Goal: Information Seeking & Learning: Find specific fact

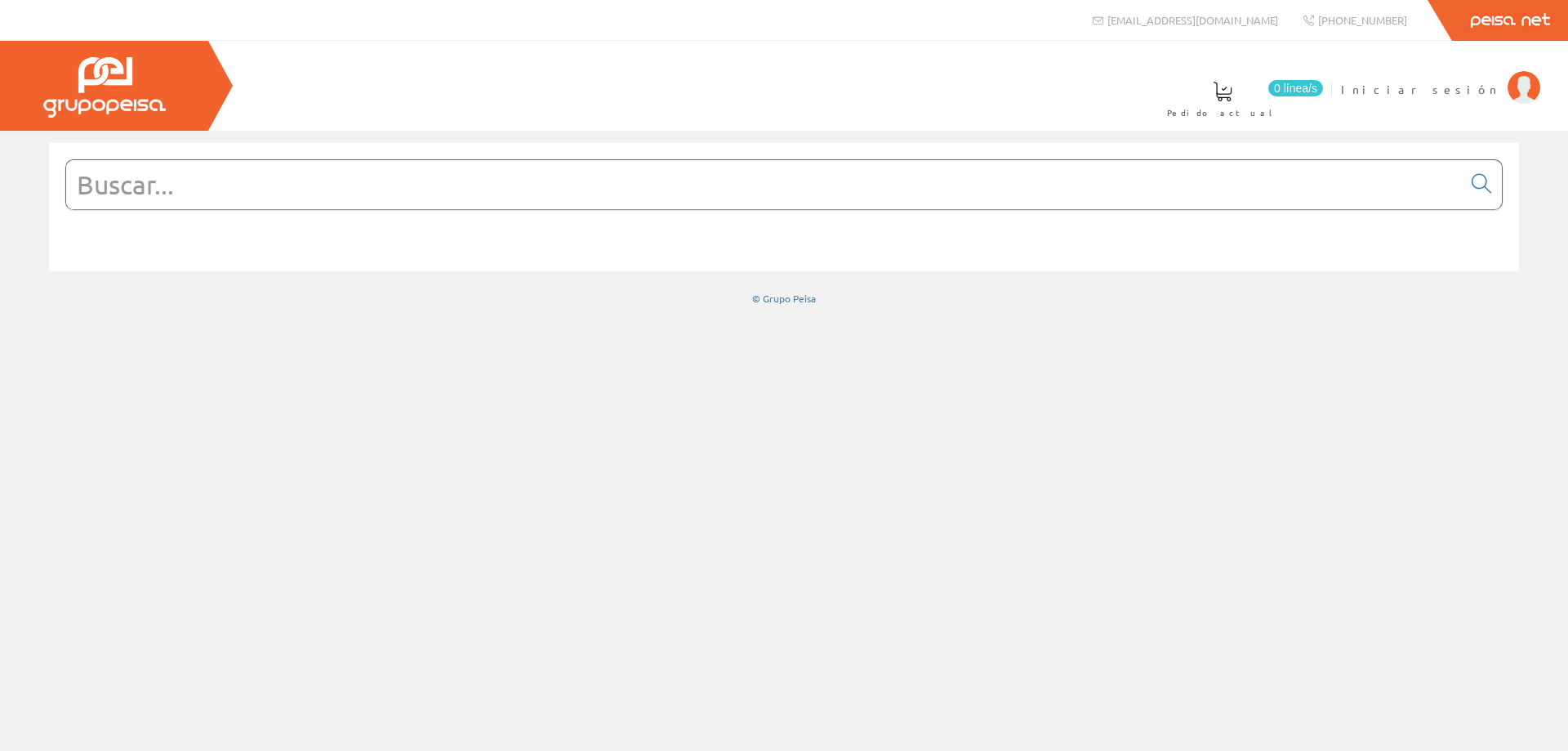
click at [478, 195] on input "text" at bounding box center [764, 185] width 1396 height 49
paste input "677 84 12 45"
type input "677 84 12 45"
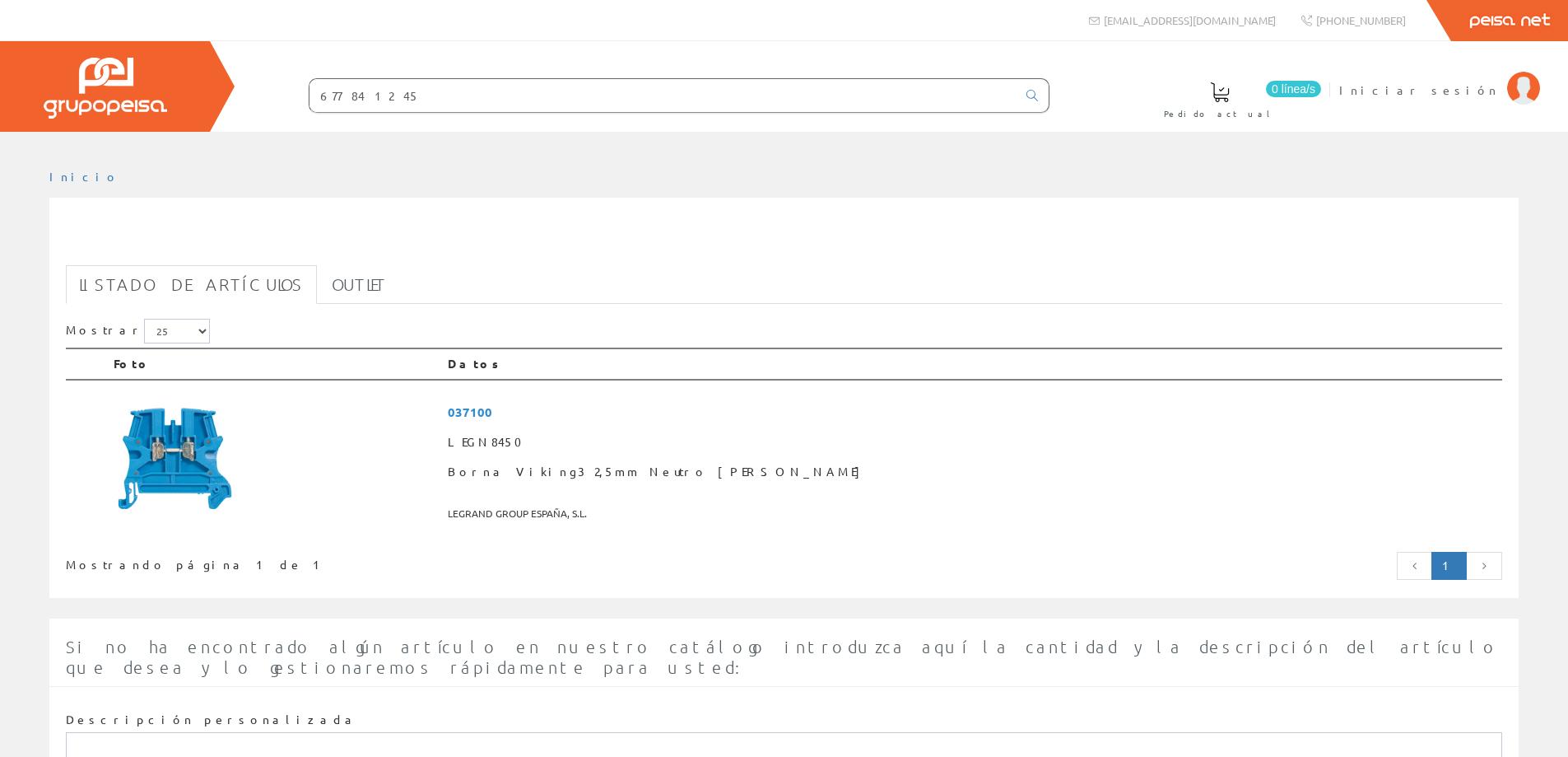
drag, startPoint x: 370, startPoint y: 93, endPoint x: 413, endPoint y: 102, distance: 43.9
click at [371, 94] on input "677 84 12 45" at bounding box center [663, 95] width 707 height 33
drag, startPoint x: 413, startPoint y: 102, endPoint x: 109, endPoint y: 96, distance: 304.1
click at [109, 96] on div "0 línea/s Pedido actual Iniciar sesión" at bounding box center [784, 87] width 1568 height 90
drag, startPoint x: 244, startPoint y: 81, endPoint x: 172, endPoint y: 78, distance: 72.1
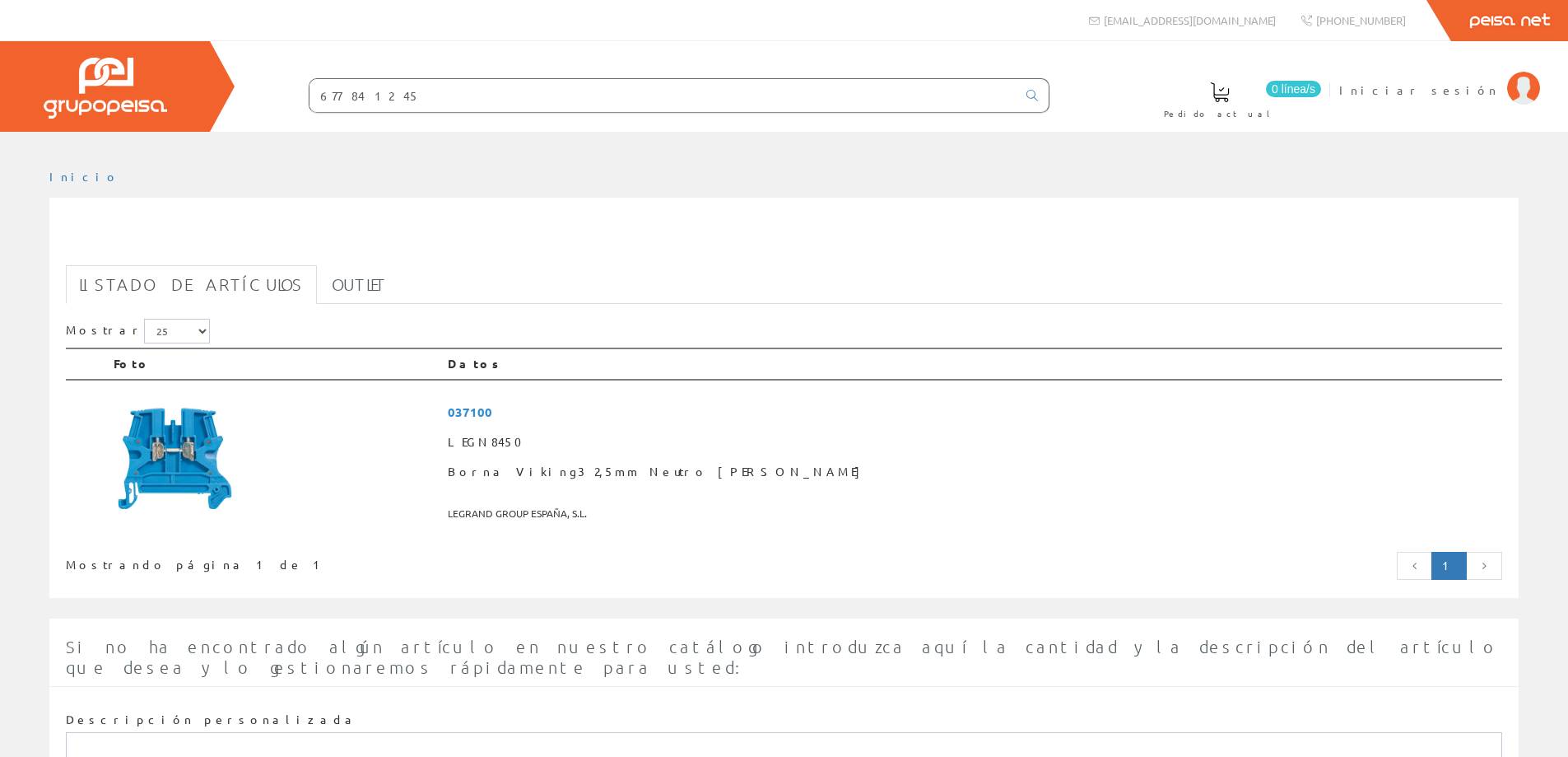
click at [162, 82] on div "0 línea/s Pedido actual Iniciar sesión" at bounding box center [784, 87] width 1568 height 90
paste input "text"
drag, startPoint x: 412, startPoint y: 103, endPoint x: 63, endPoint y: 80, distance: 349.8
click at [63, 80] on div "0 línea/s Pedido actual Iniciar sesión" at bounding box center [784, 87] width 1568 height 90
paste input "STM21040P15"
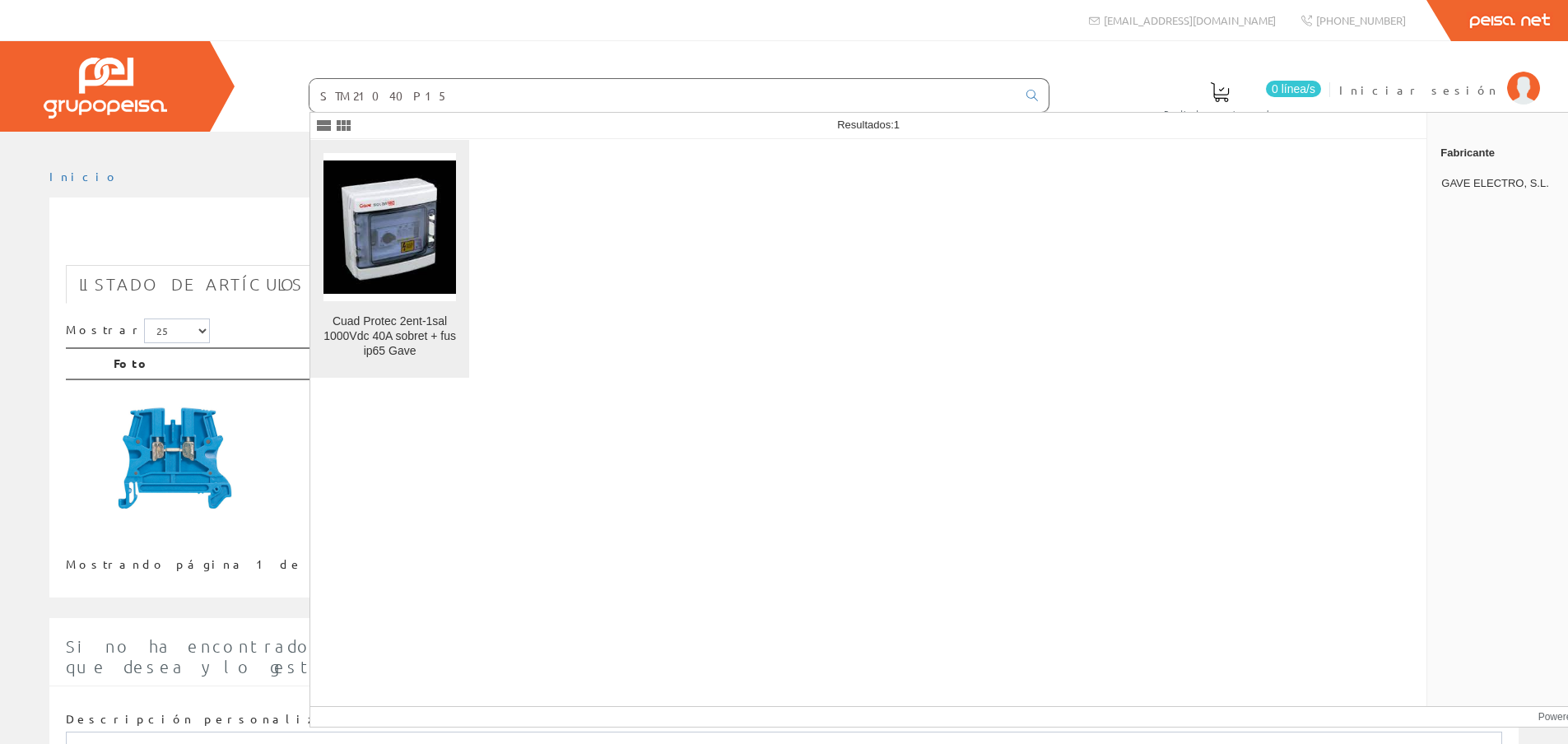
type input "STM21040P15"
click at [405, 225] on img at bounding box center [390, 227] width 133 height 133
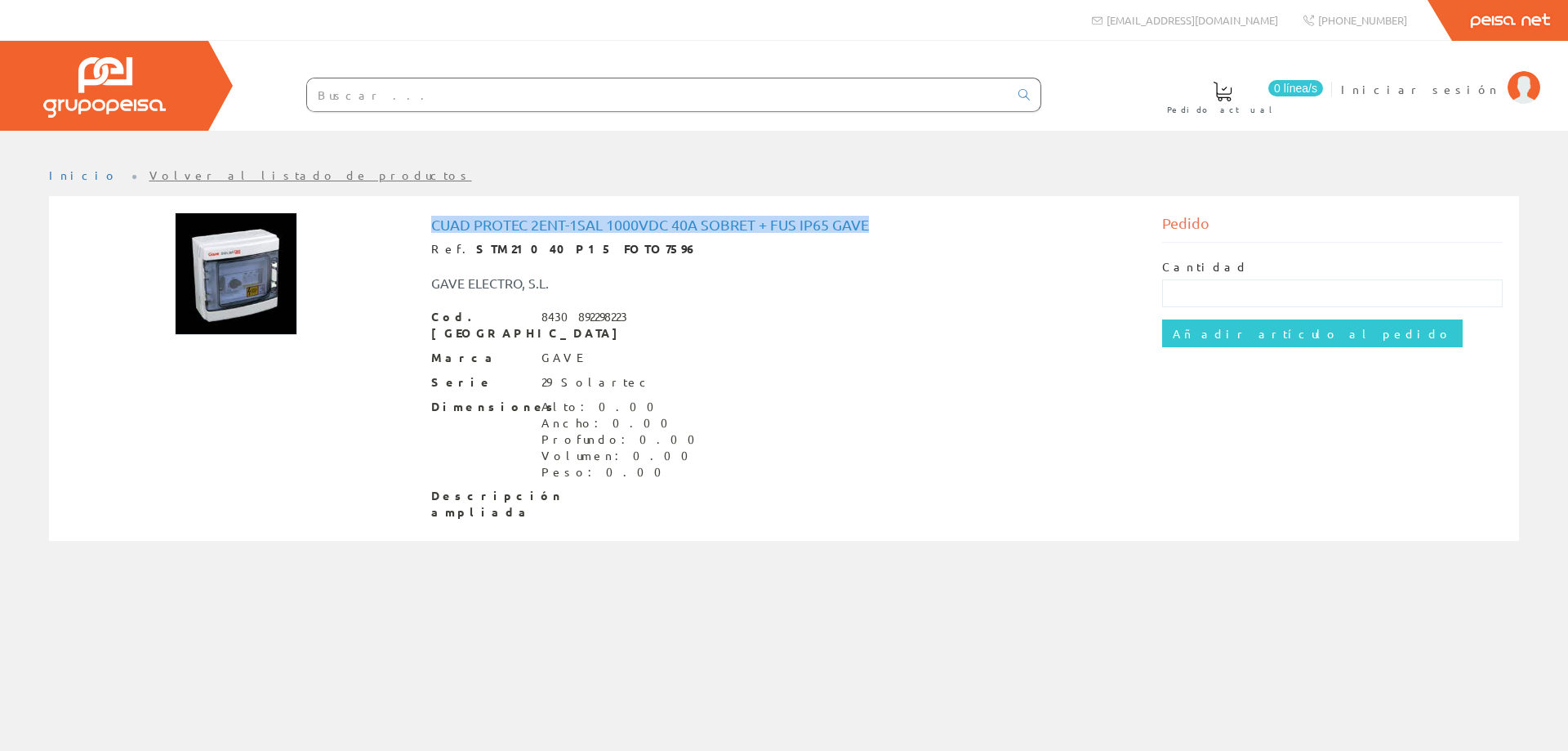
drag, startPoint x: 823, startPoint y: 223, endPoint x: 470, endPoint y: 218, distance: 353.0
click at [438, 218] on h1 "Cuad Protec 2ent-1sal 1000Vdc 40A sobret + fus ip65 Gave" at bounding box center [785, 225] width 707 height 17
click at [585, 108] on input "text" at bounding box center [658, 94] width 702 height 32
paste input "LIN.10005180"
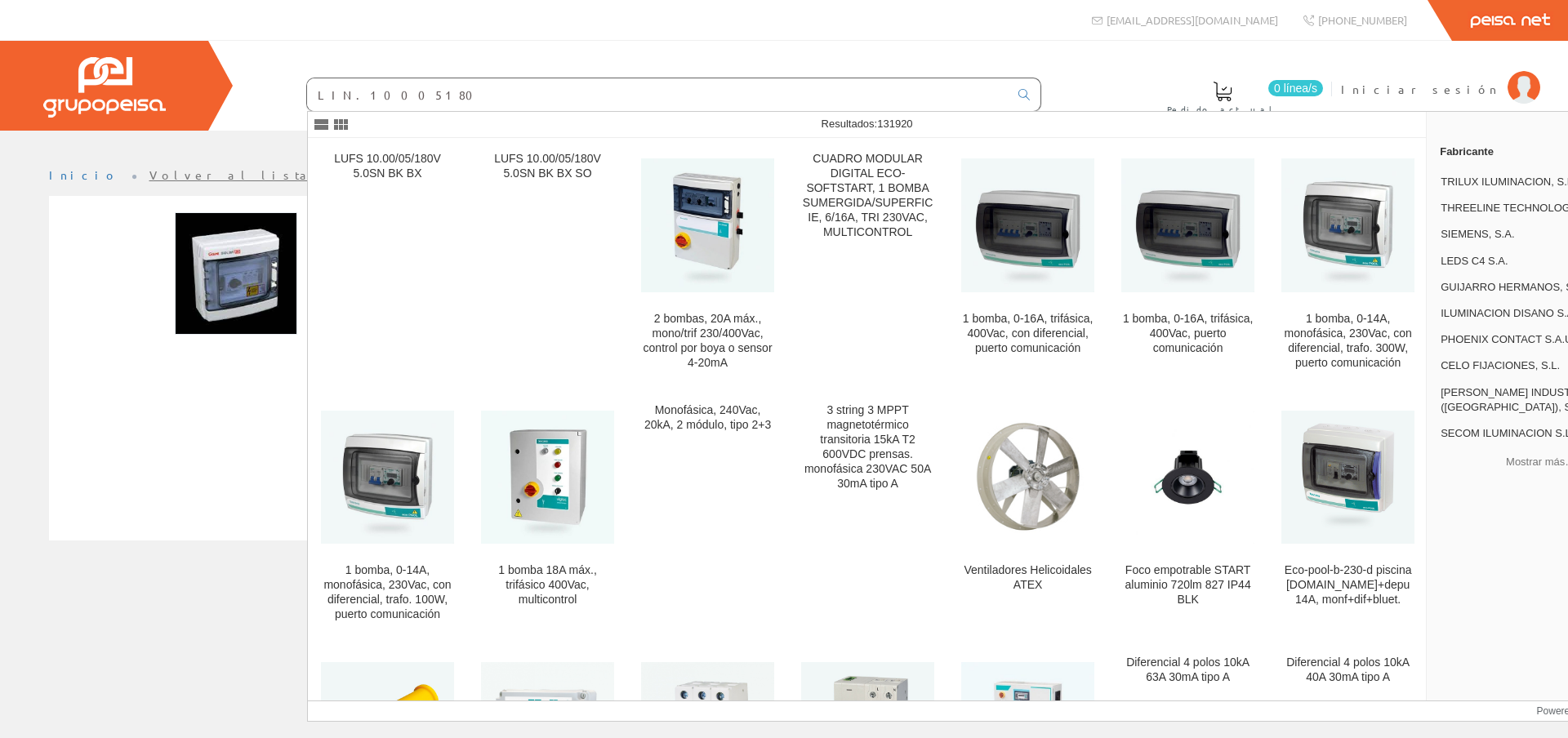
drag, startPoint x: 339, startPoint y: 92, endPoint x: 243, endPoint y: 88, distance: 96.1
click at [243, 88] on form "LIN.10005180" at bounding box center [641, 94] width 801 height 34
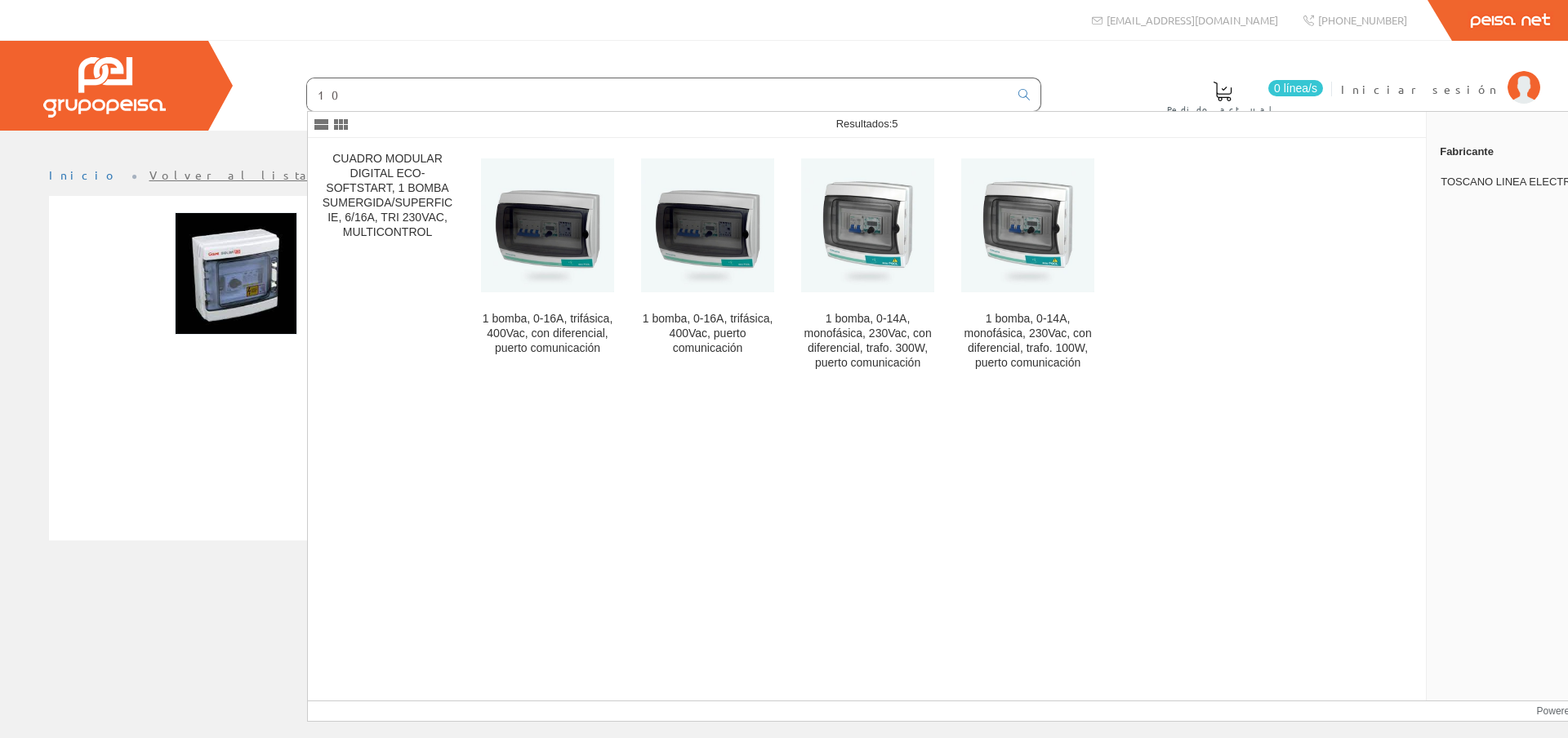
type input "1"
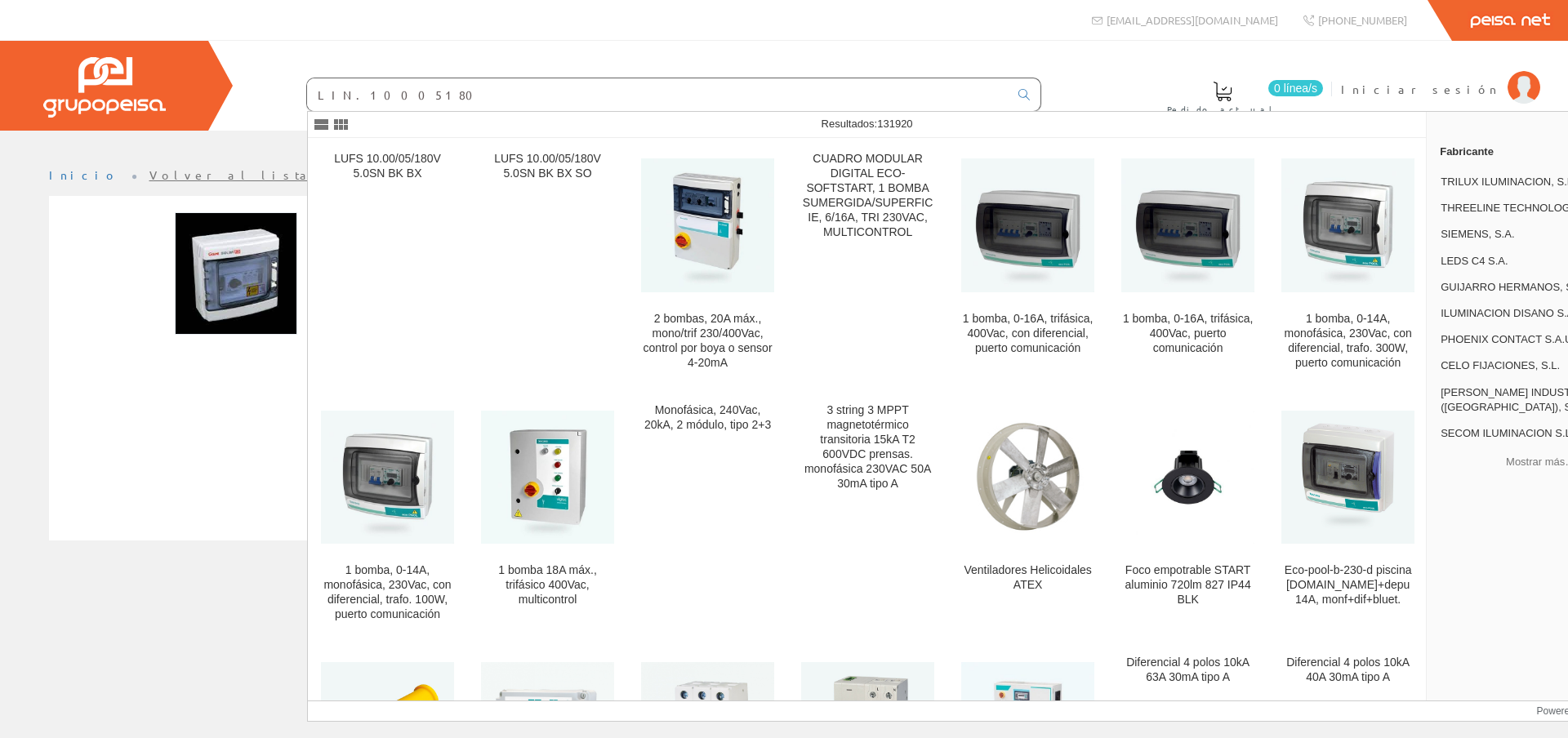
drag, startPoint x: 296, startPoint y: 96, endPoint x: 214, endPoint y: 88, distance: 82.4
click at [214, 88] on div "0 línea/s Pedido actual Iniciar sesión" at bounding box center [784, 86] width 1568 height 89
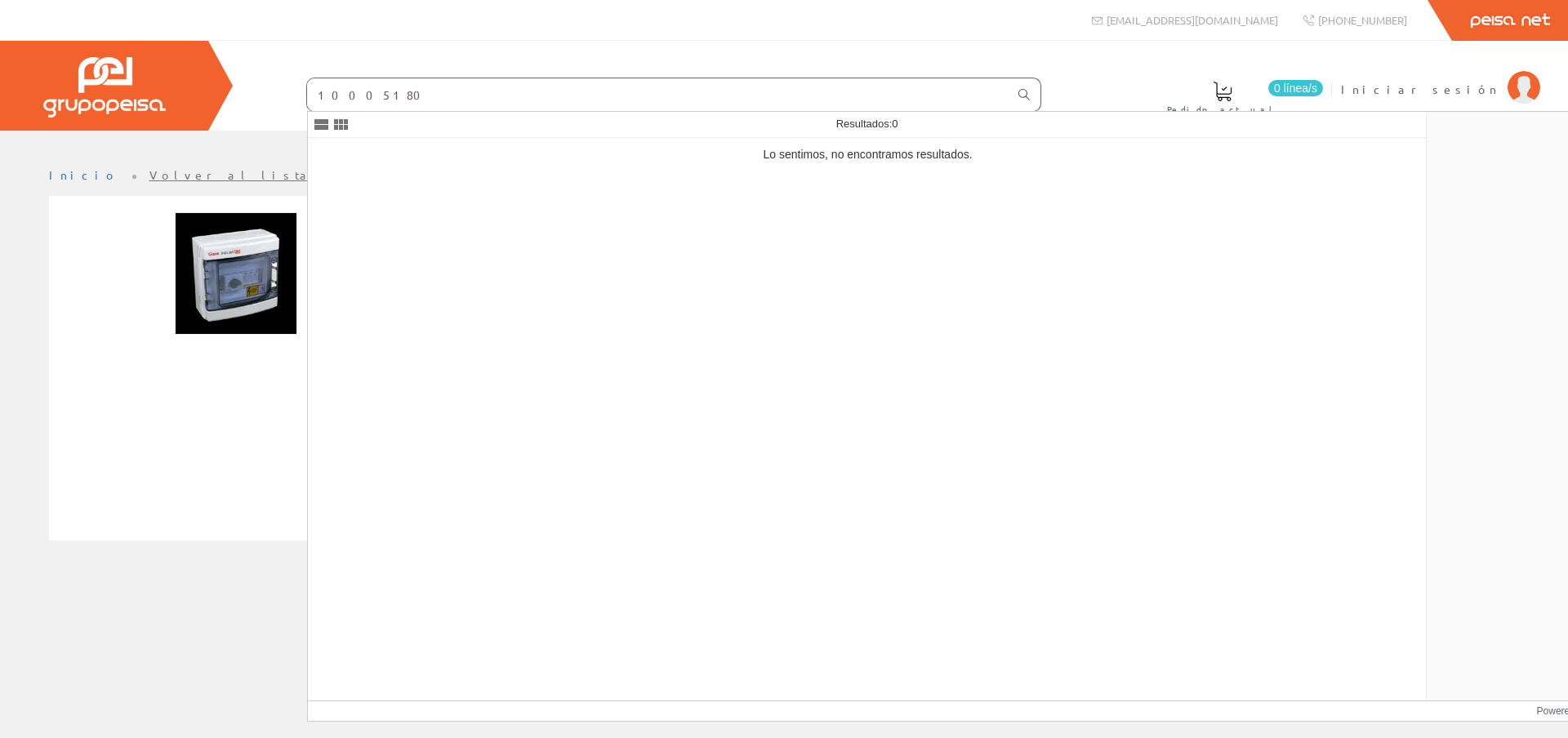
type input "10005180"
click at [1019, 92] on icon at bounding box center [1024, 95] width 11 height 11
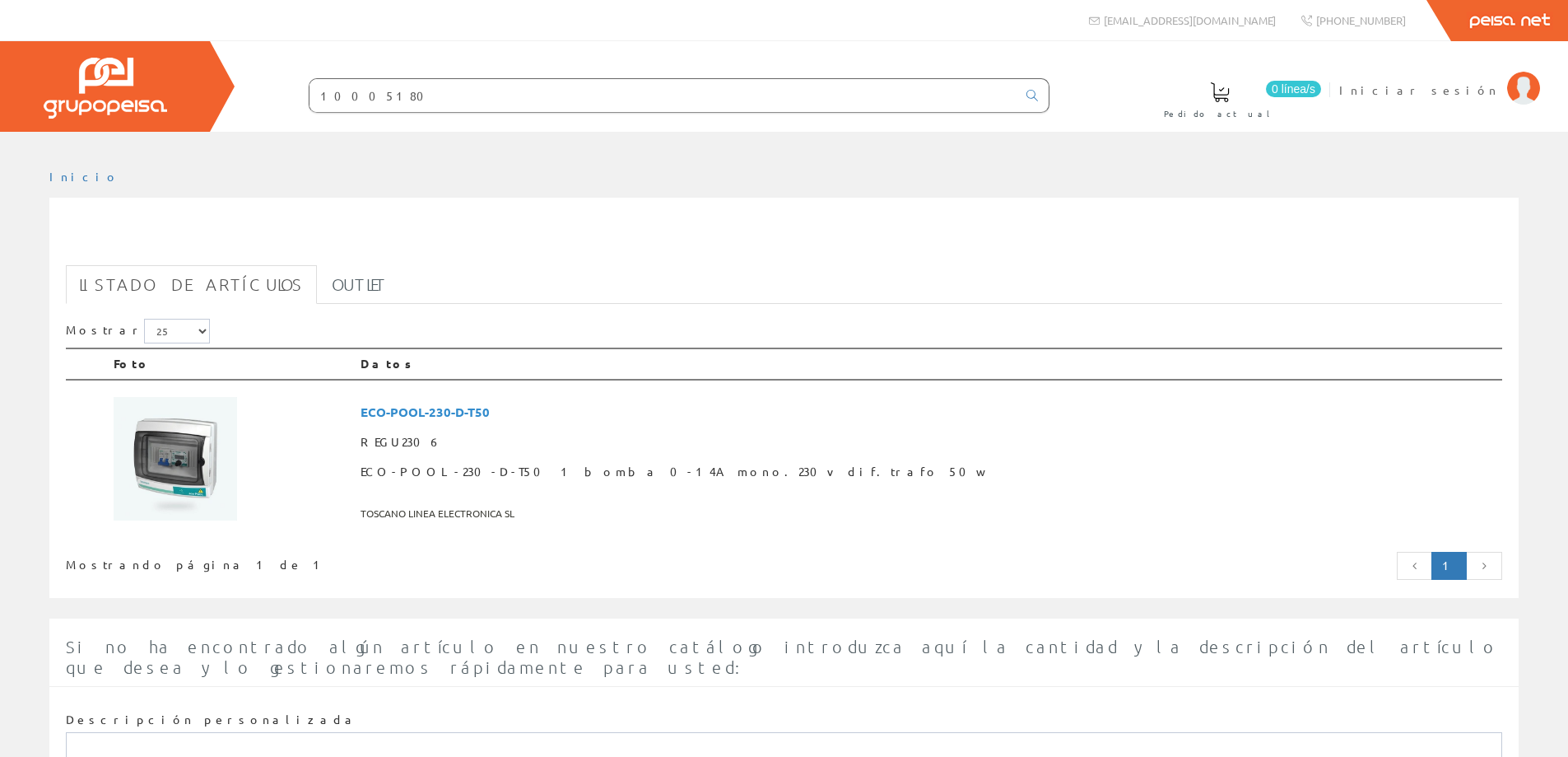
click at [140, 113] on div "0 línea/s Pedido actual Iniciar sesión" at bounding box center [784, 87] width 1568 height 90
click at [1083, 478] on span "ECO-POOL-230-D-T50 1 bomba 0-14A mono.230v dif.trafo 50w" at bounding box center [928, 472] width 1135 height 30
